Goal: Task Accomplishment & Management: Manage account settings

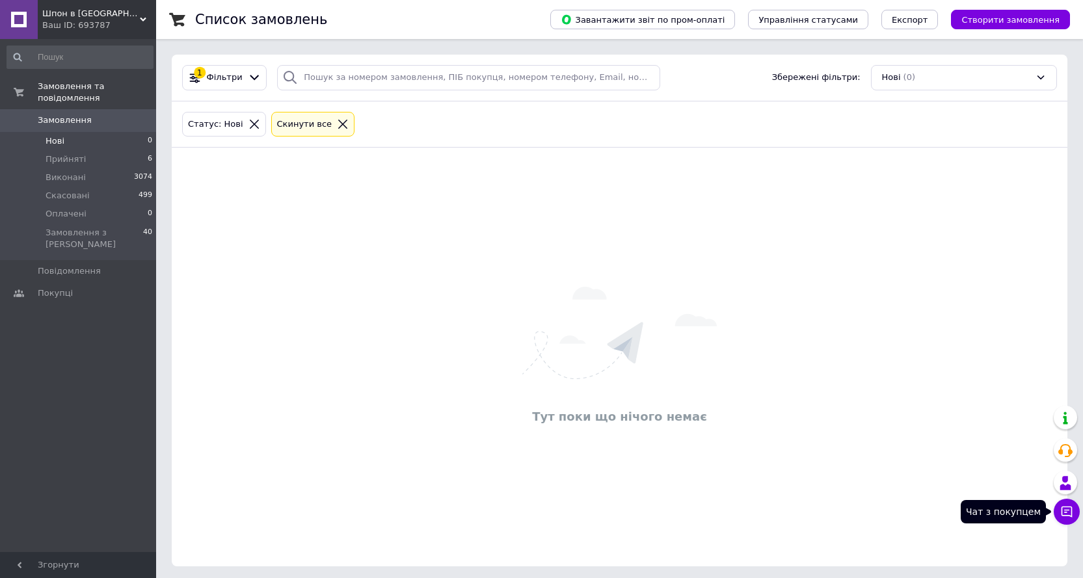
click at [1063, 503] on button "Чат з покупцем" at bounding box center [1067, 512] width 26 height 26
click at [79, 153] on span "Прийняті" at bounding box center [66, 159] width 40 height 12
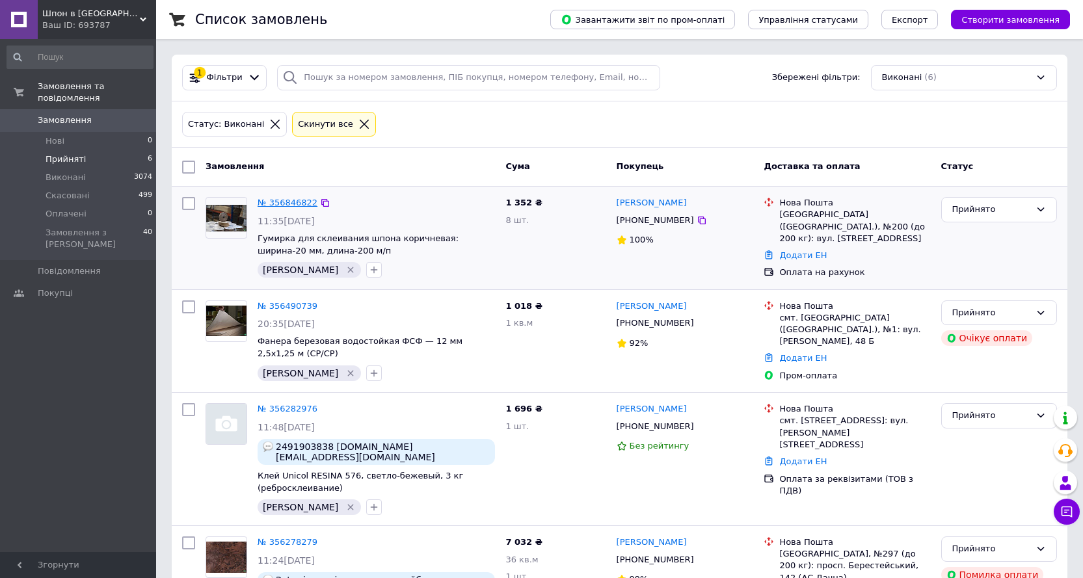
click at [306, 204] on link "№ 356846822" at bounding box center [288, 203] width 60 height 10
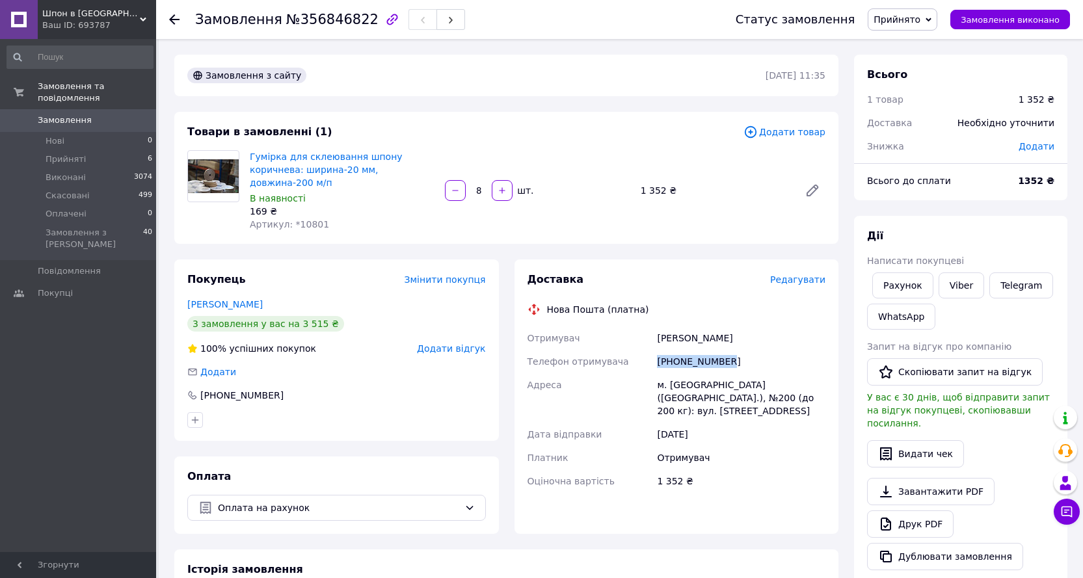
drag, startPoint x: 726, startPoint y: 346, endPoint x: 653, endPoint y: 351, distance: 73.7
click at [653, 351] on div "Отримувач Максимів Марян Телефон отримувача +380931434298 Адреса м. Львів (Льві…" at bounding box center [677, 409] width 304 height 166
copy div "Телефон отримувача +380931434298"
click at [710, 226] on div "Товари в замовленні (1) Додати товар Гумірка для склеювання шпону коричнева: ши…" at bounding box center [506, 178] width 664 height 132
drag, startPoint x: 682, startPoint y: 349, endPoint x: 658, endPoint y: 345, distance: 24.4
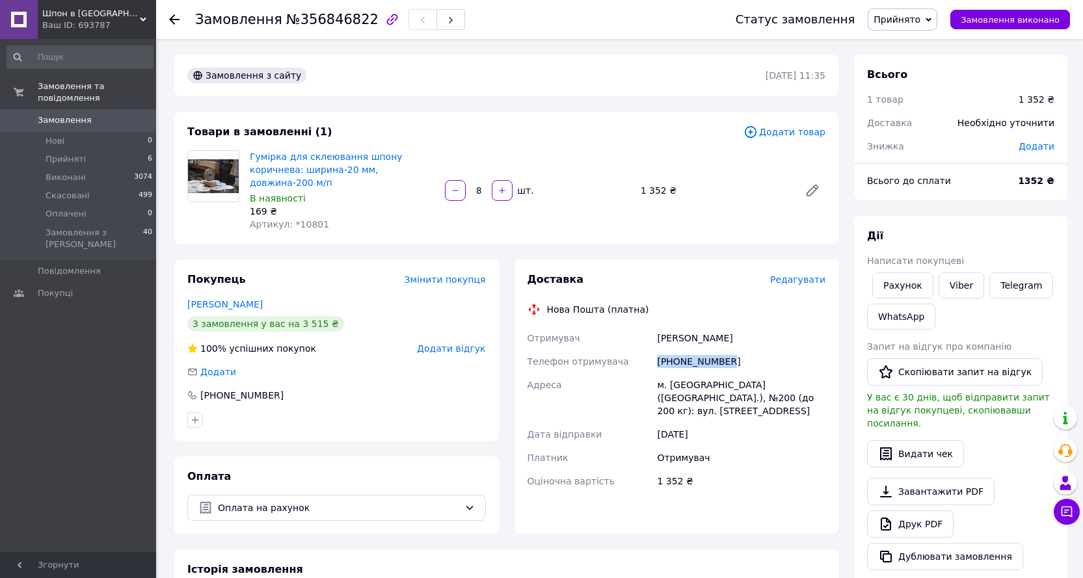
click at [658, 350] on div "+380931434298" at bounding box center [741, 361] width 174 height 23
copy div "+380931434298"
click at [174, 24] on use at bounding box center [174, 19] width 10 height 10
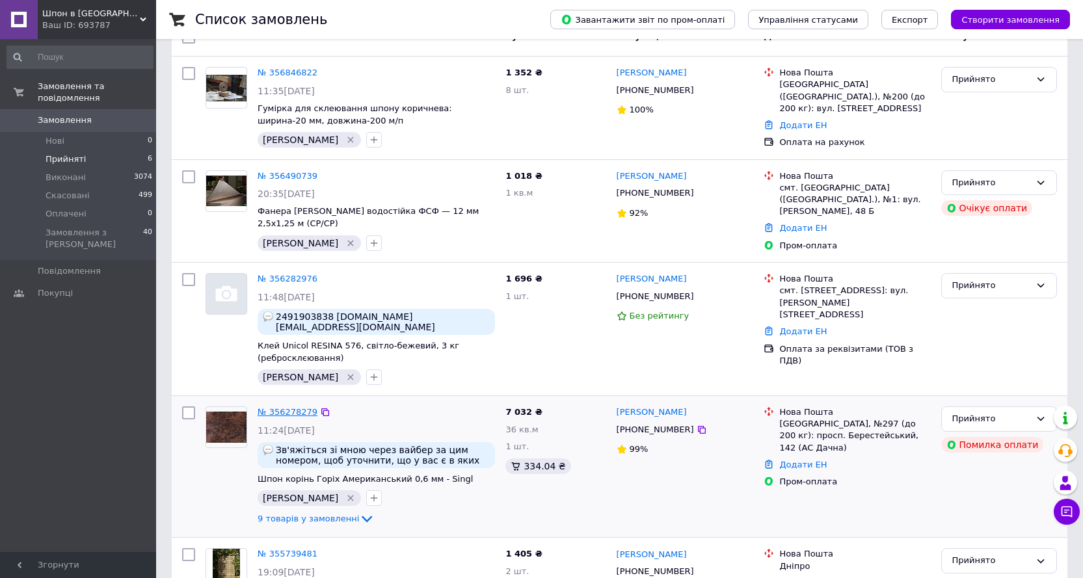
click at [306, 407] on link "№ 356278279" at bounding box center [288, 412] width 60 height 10
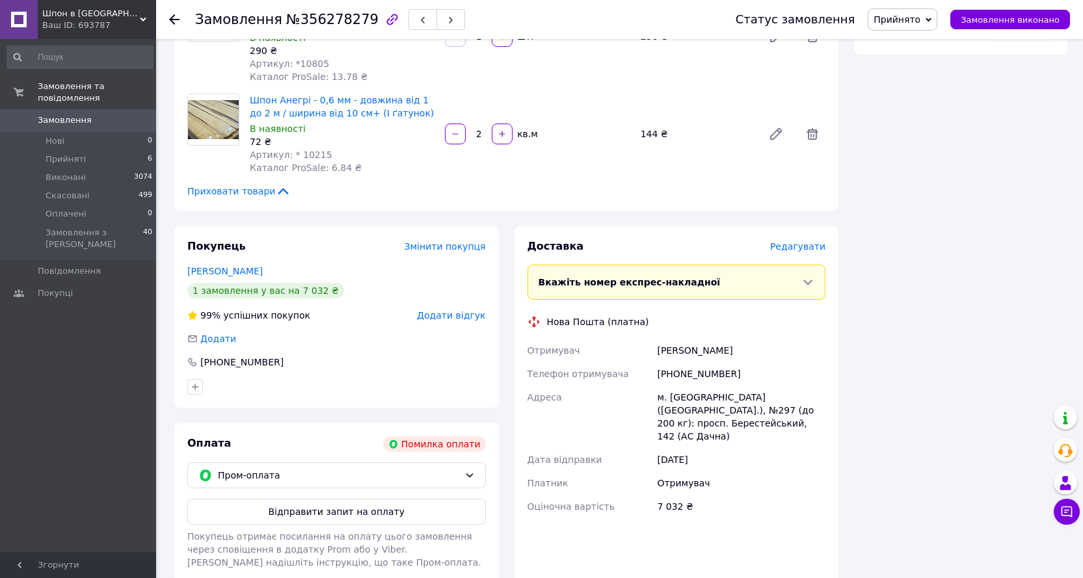
scroll to position [910, 0]
drag, startPoint x: 732, startPoint y: 336, endPoint x: 641, endPoint y: 336, distance: 91.0
click at [641, 338] on div "Отримувач Пастушенко Максим Телефон отримувача +380634784972 Адреса м. Київ (Ки…" at bounding box center [677, 427] width 304 height 179
copy div "Телефон отримувача +380634784972"
click at [752, 362] on div "+380634784972" at bounding box center [741, 373] width 174 height 23
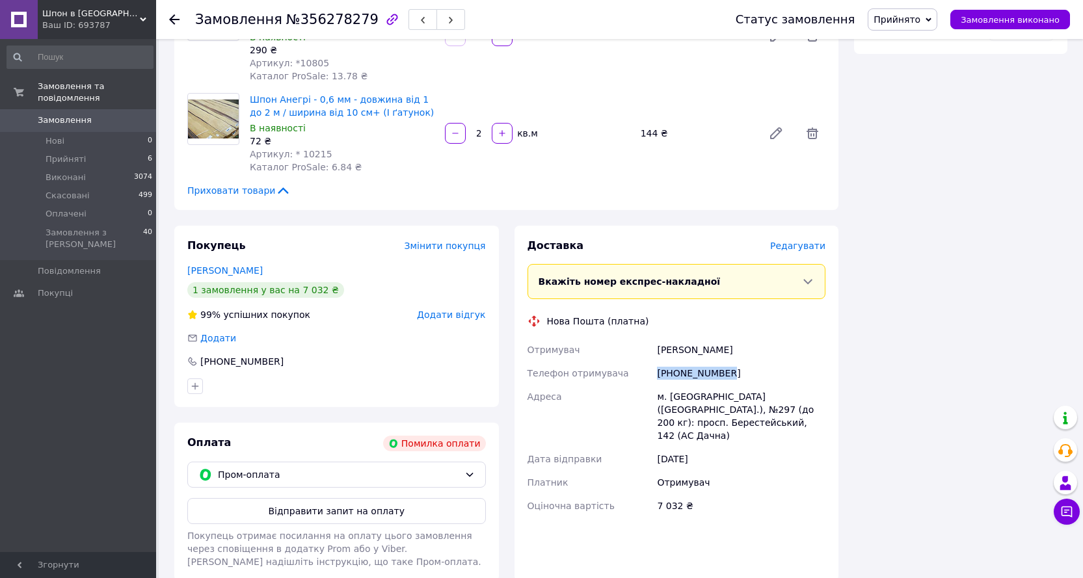
drag, startPoint x: 730, startPoint y: 331, endPoint x: 630, endPoint y: 331, distance: 100.2
click at [630, 338] on div "Отримувач Пастушенко Максим Телефон отримувача +380634784972 Адреса м. Київ (Ки…" at bounding box center [677, 427] width 304 height 179
copy div "Телефон отримувача +380634784972"
click at [695, 362] on div "+380634784972" at bounding box center [741, 373] width 174 height 23
click at [732, 362] on div "+380634784972" at bounding box center [741, 373] width 174 height 23
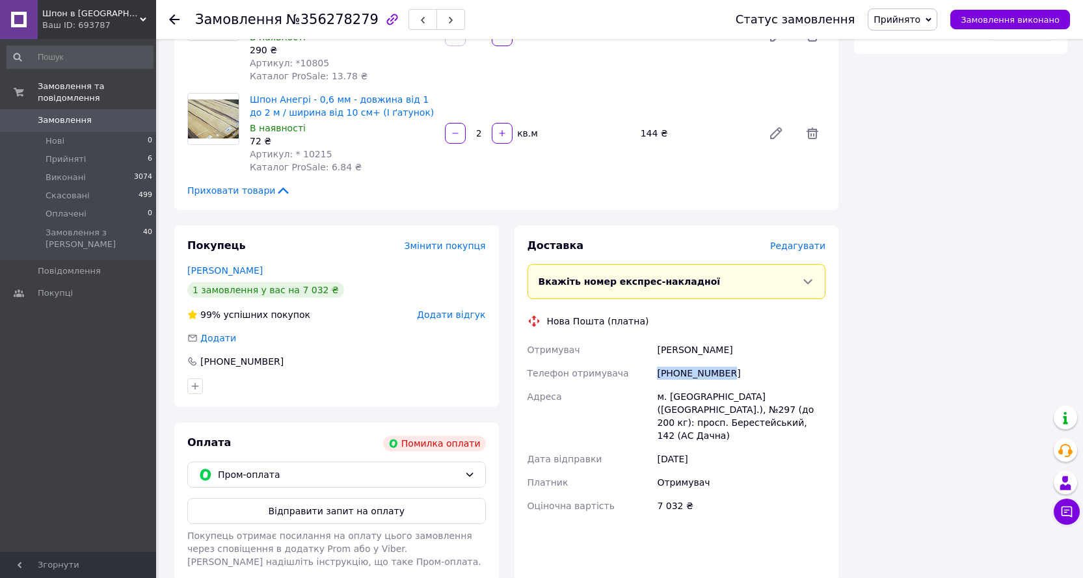
drag, startPoint x: 734, startPoint y: 332, endPoint x: 643, endPoint y: 332, distance: 91.0
click at [643, 338] on div "Отримувач Пастушенко Максим Телефон отримувача +380634784972 Адреса м. Київ (Ки…" at bounding box center [677, 427] width 304 height 179
copy div "Телефон отримувача +380634784972"
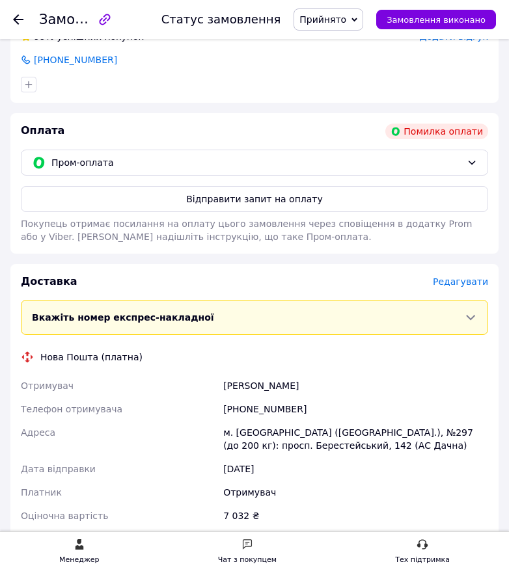
scroll to position [1561, 0]
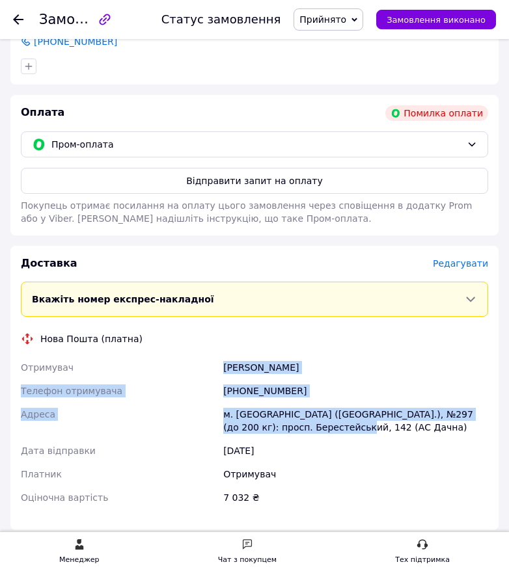
drag, startPoint x: 366, startPoint y: 379, endPoint x: 205, endPoint y: 323, distance: 170.9
click at [205, 356] on div "Отримувач Пастушенко Максим Телефон отримувача +380634784972 Адреса м. Київ (Ки…" at bounding box center [254, 432] width 472 height 153
copy div "Отримувач Пастушенко Максим Телефон отримувача +380634784972 Адреса м. Київ (Ки…"
